Goal: Transaction & Acquisition: Purchase product/service

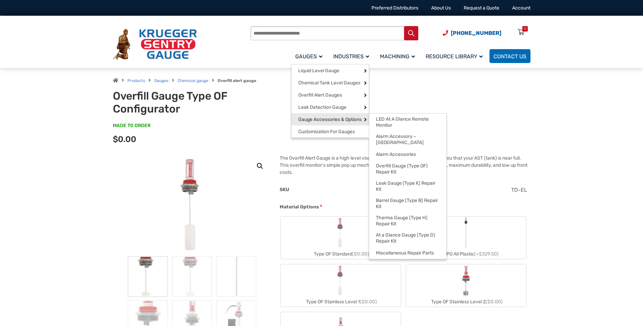
click at [327, 117] on span "Gauge Accessories & Options" at bounding box center [329, 120] width 63 height 6
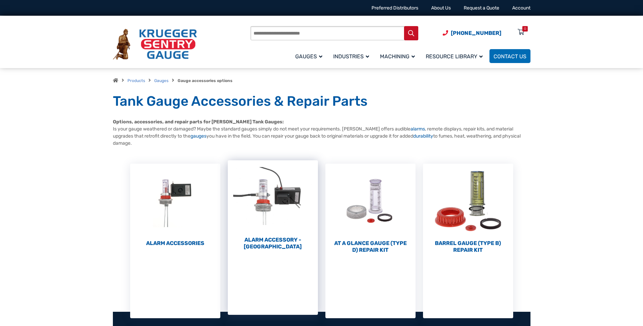
click at [268, 239] on h2 "Alarm Accessory - [GEOGRAPHIC_DATA] (4)" at bounding box center [273, 243] width 90 height 14
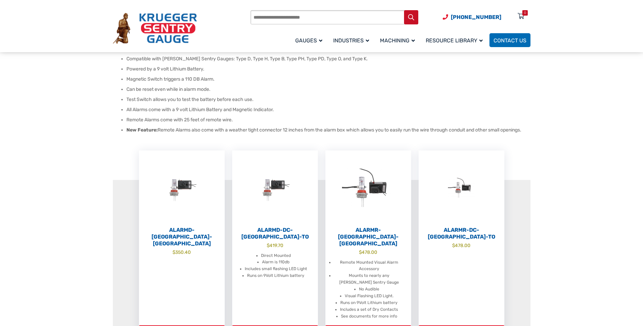
scroll to position [102, 0]
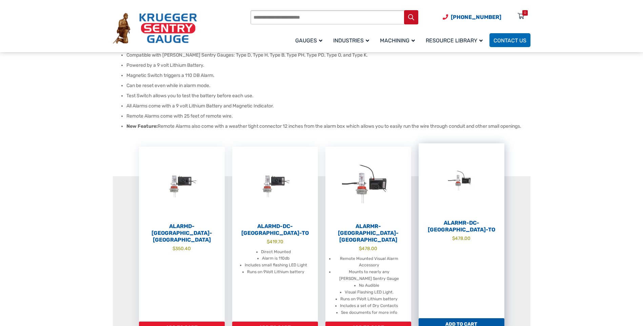
click at [456, 235] on bdi "$ 478.00" at bounding box center [461, 237] width 18 height 5
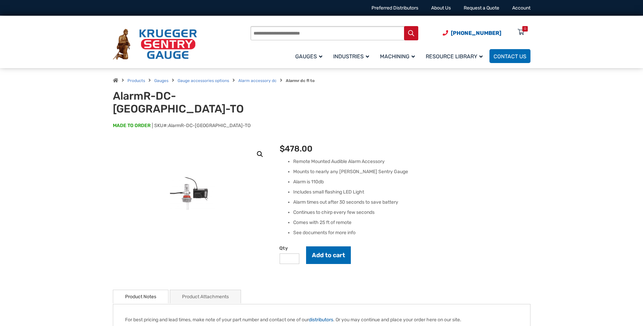
click at [318, 229] on li "See documents for more info" at bounding box center [411, 232] width 237 height 7
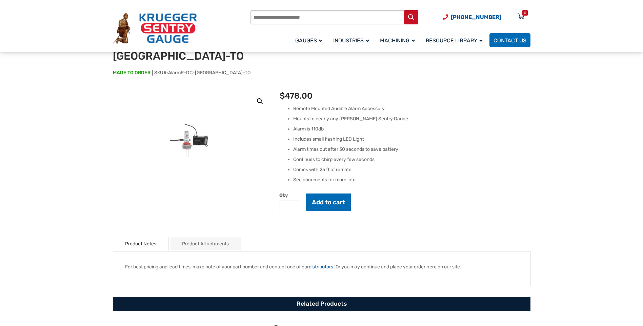
scroll to position [136, 0]
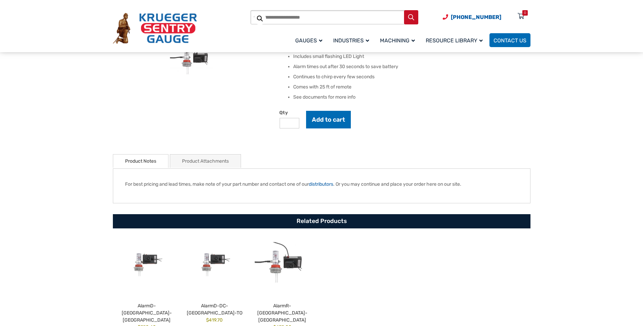
click at [205, 154] on link "Product Attachments" at bounding box center [205, 160] width 47 height 13
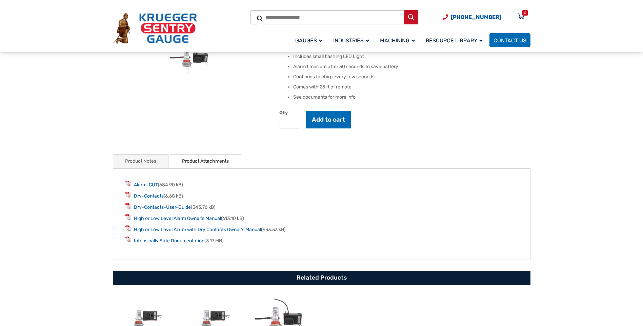
click at [150, 193] on link "Dry-Contacts" at bounding box center [149, 196] width 30 height 6
click at [149, 182] on link "Alarm-CUT" at bounding box center [146, 185] width 24 height 6
click at [155, 193] on link "Dry-Contacts" at bounding box center [149, 196] width 30 height 6
click at [168, 204] on link "Dry-Contacts-User-Guide" at bounding box center [162, 207] width 57 height 6
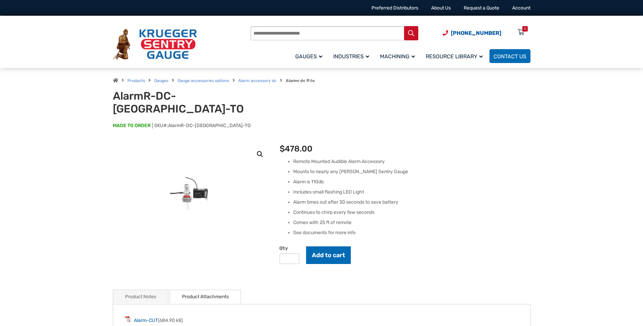
click at [243, 122] on p "MADE TO ORDER SKU#: AlarmR-DC-FL-TO" at bounding box center [321, 129] width 417 height 14
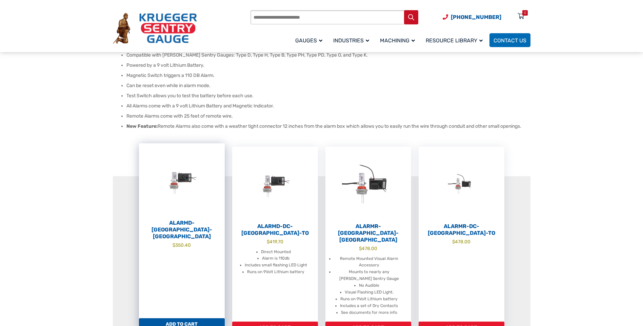
click at [194, 222] on h2 "AlarmD-[GEOGRAPHIC_DATA]-[GEOGRAPHIC_DATA]" at bounding box center [182, 230] width 86 height 20
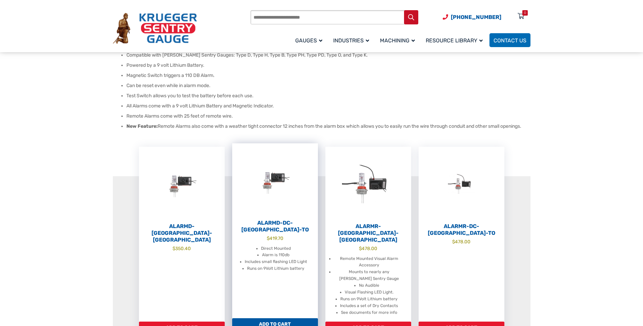
click at [282, 224] on h2 "AlarmD-DC-[GEOGRAPHIC_DATA]-TO" at bounding box center [275, 227] width 86 height 14
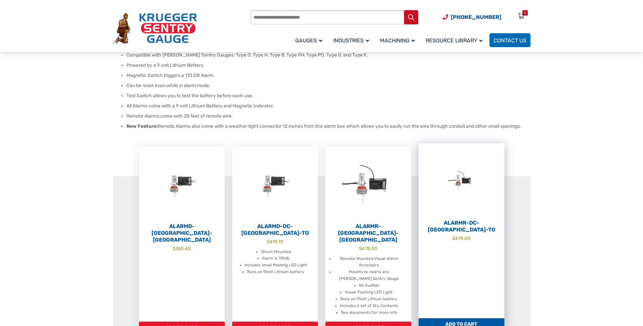
click at [468, 223] on h2 "AlarmR-DC-[GEOGRAPHIC_DATA]-TO" at bounding box center [461, 227] width 86 height 14
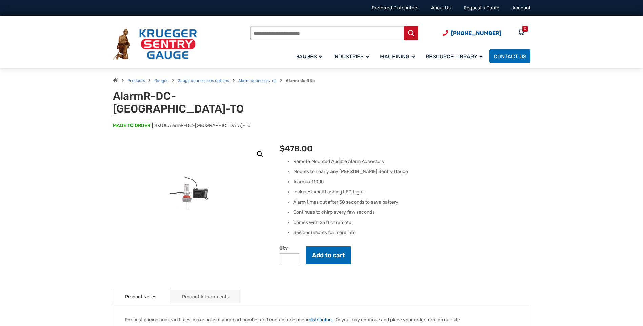
click at [185, 290] on link "Product Attachments" at bounding box center [205, 296] width 47 height 13
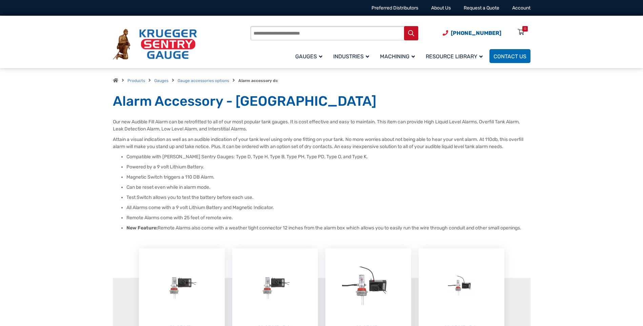
click at [251, 213] on section "AlarmD-DC-FL $ 350.40 Add to cart AlarmD-DC-FL-TO $ 419.70 Direct Mounted Alarm…" at bounding box center [321, 327] width 417 height 268
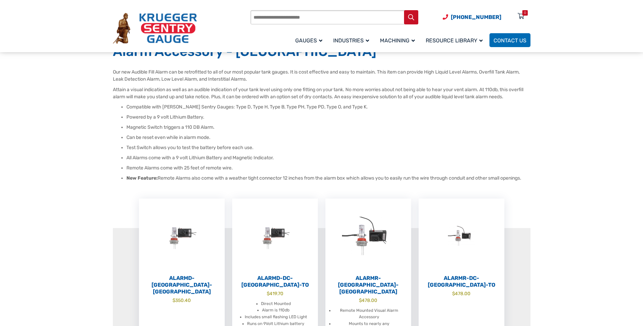
scroll to position [136, 0]
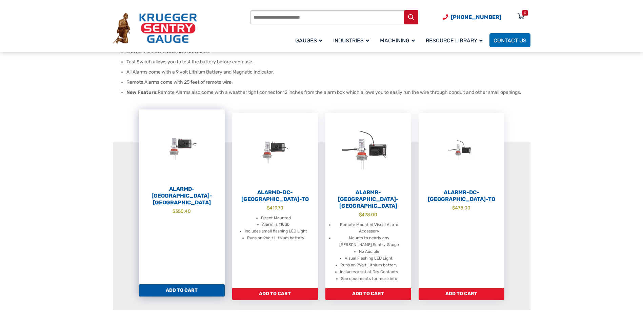
click at [191, 190] on h2 "AlarmD-[GEOGRAPHIC_DATA]-[GEOGRAPHIC_DATA]" at bounding box center [182, 196] width 86 height 20
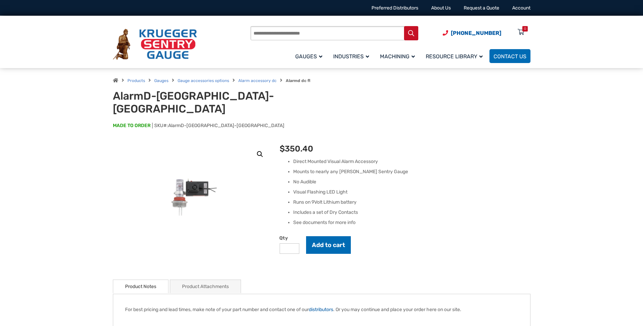
click at [214, 280] on link "Product Attachments" at bounding box center [205, 286] width 47 height 13
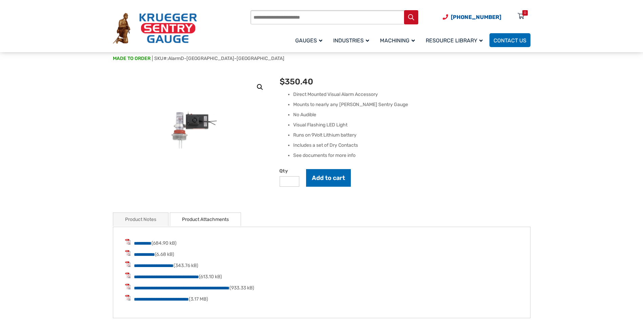
scroll to position [68, 0]
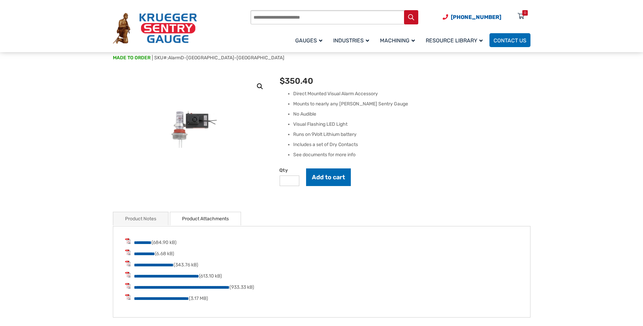
click at [465, 174] on form "Qty * Add to cart" at bounding box center [405, 179] width 250 height 22
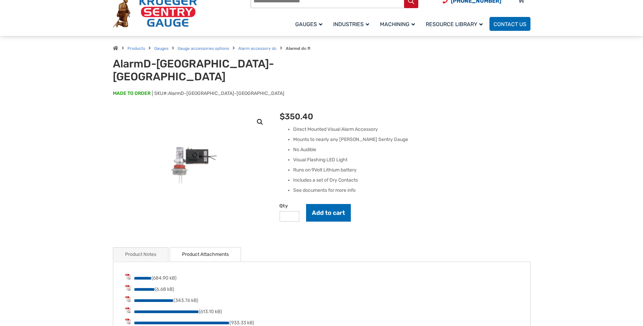
scroll to position [0, 0]
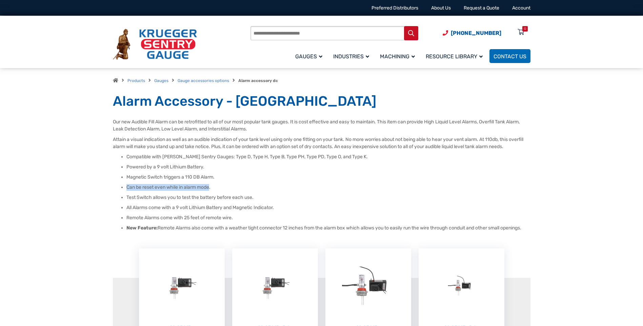
drag, startPoint x: 210, startPoint y: 189, endPoint x: 127, endPoint y: 181, distance: 83.7
click at [127, 181] on ul "Compatible with [PERSON_NAME] Sentry Gauges: Type D, Type H, Type B, Type PH, T…" at bounding box center [321, 192] width 417 height 78
drag, startPoint x: 127, startPoint y: 181, endPoint x: 145, endPoint y: 194, distance: 22.6
click at [144, 194] on li "Test Switch allows you to test the battery before each use." at bounding box center [328, 197] width 404 height 7
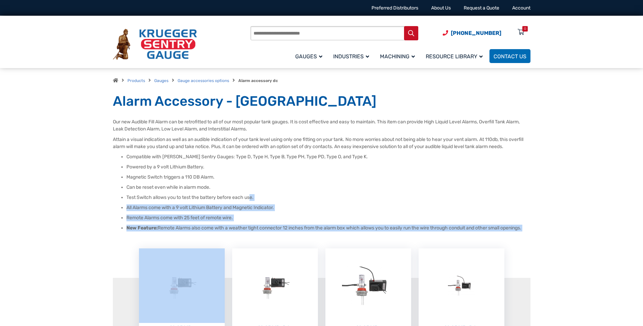
drag, startPoint x: 251, startPoint y: 195, endPoint x: 117, endPoint y: 197, distance: 133.8
click at [117, 197] on div "Alarm Accessory - [GEOGRAPHIC_DATA] Our new Audible Fill Alarm can be retrofitt…" at bounding box center [322, 282] width 434 height 378
click at [268, 209] on li "All Alarms come with a 9 volt Lithium Battery and Magnetic Indicator." at bounding box center [328, 207] width 404 height 7
